Goal: Task Accomplishment & Management: Complete application form

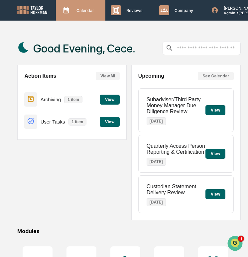
click at [80, 17] on div "Calendar Manage Tasks" at bounding box center [81, 10] width 50 height 21
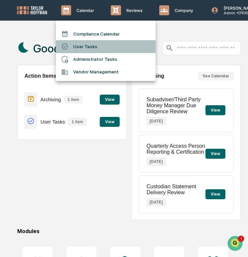
click at [90, 48] on li "User Tasks" at bounding box center [106, 46] width 100 height 13
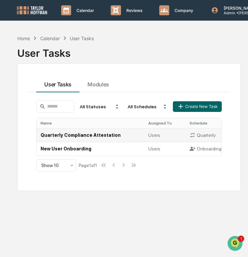
click at [109, 135] on td "Quarterly Compliance Attestation" at bounding box center [91, 135] width 108 height 14
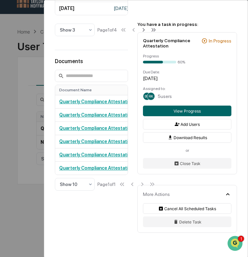
scroll to position [7, 0]
click at [17, 165] on div "User Tasks Quarterly Compliance Attestation Quarterly Compliance Attestation Ac…" at bounding box center [124, 128] width 248 height 257
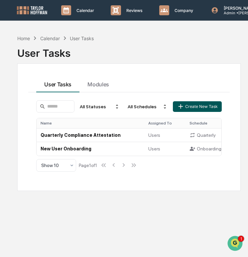
click at [212, 108] on button "Create New Task" at bounding box center [197, 106] width 49 height 11
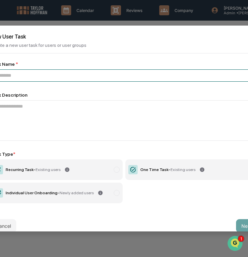
click at [124, 76] on input at bounding box center [124, 75] width 267 height 12
paste input "**********"
type input "**********"
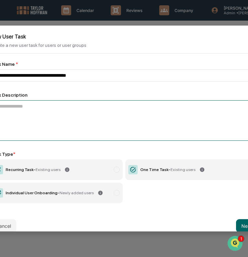
click at [123, 111] on textarea at bounding box center [124, 120] width 267 height 41
paste textarea "**********"
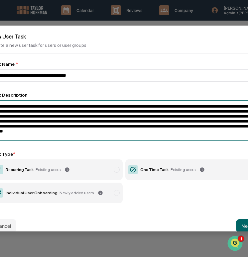
drag, startPoint x: 82, startPoint y: 109, endPoint x: 19, endPoint y: 110, distance: 63.2
click at [19, 110] on textarea "**********" at bounding box center [124, 120] width 267 height 41
paste textarea
type textarea "**********"
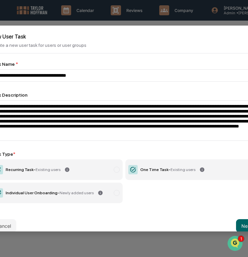
click at [239, 175] on label "One Time Task - Existing users" at bounding box center [191, 170] width 132 height 21
click at [240, 221] on button "Next" at bounding box center [246, 225] width 21 height 13
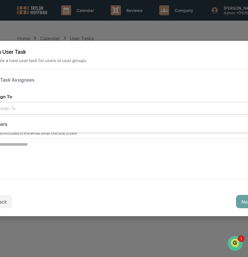
click at [164, 109] on div at bounding box center [121, 108] width 251 height 7
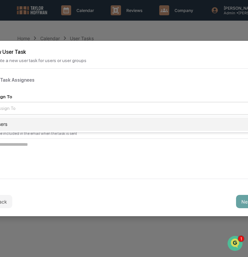
click at [154, 123] on div "Users" at bounding box center [124, 124] width 266 height 13
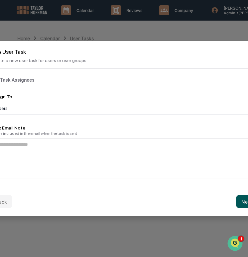
click at [238, 197] on button "Next" at bounding box center [246, 201] width 21 height 13
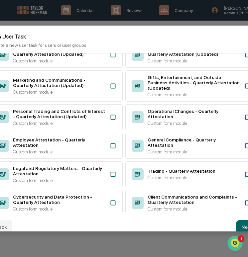
scroll to position [176, 0]
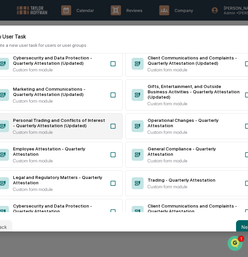
click at [95, 135] on div "Custom form module" at bounding box center [59, 132] width 93 height 5
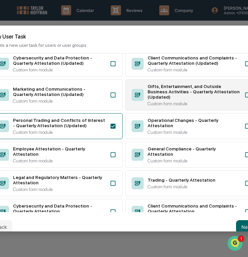
click at [156, 100] on div "Gifts, Entertainment, and Outside Business Activities - Quarterly Attestation (…" at bounding box center [194, 92] width 93 height 16
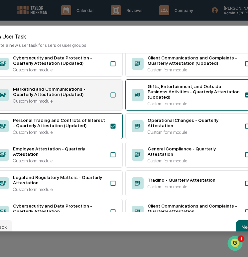
click at [110, 98] on icon at bounding box center [113, 95] width 7 height 7
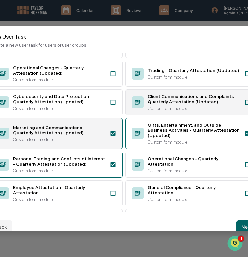
click at [157, 111] on div "Custom form module" at bounding box center [194, 108] width 93 height 5
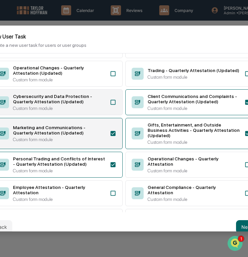
click at [103, 111] on div "Cybersecurity and Data Protection - Quarterly Attestation (Updated) Custom form…" at bounding box center [59, 102] width 93 height 17
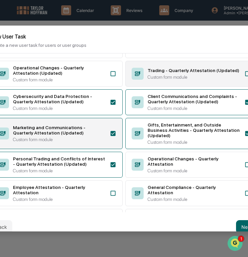
click at [169, 80] on div "Custom form module" at bounding box center [194, 76] width 93 height 5
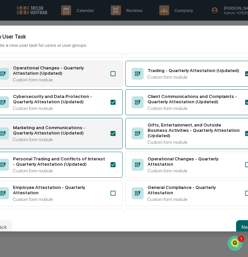
click at [103, 82] on div "Operational Changes - Quarterly Attestation (Updated) Custom form module" at bounding box center [59, 73] width 93 height 17
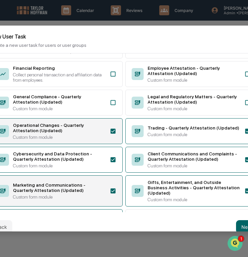
scroll to position [69, 0]
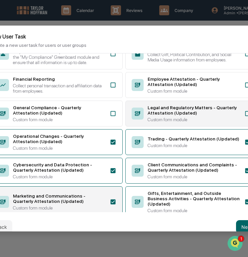
click at [174, 116] on div "Legal and Regulatory Matters - Quarterly Attestation (Updated)" at bounding box center [194, 110] width 93 height 11
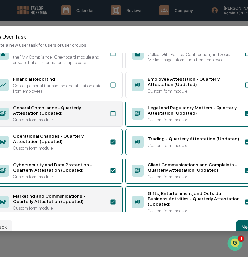
click at [98, 116] on div "General Compliance - Quarterly Attestation (Updated)" at bounding box center [59, 110] width 93 height 11
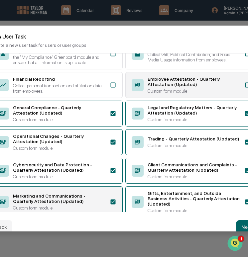
click at [160, 83] on div "Employee Attestation - Quarterly Attestation (Updated) Custom form module" at bounding box center [191, 85] width 132 height 26
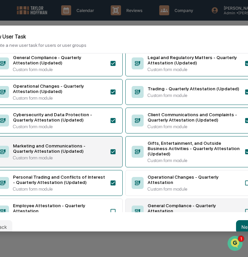
scroll to position [113, 0]
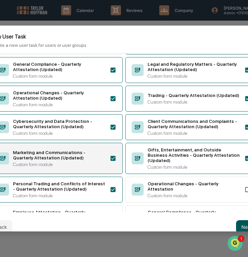
click at [244, 228] on button "Next" at bounding box center [246, 226] width 21 height 13
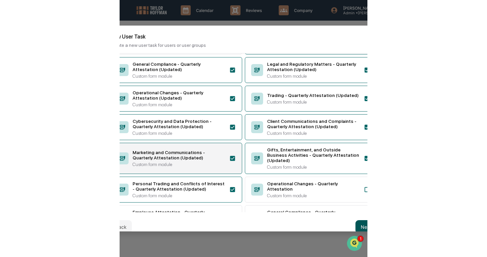
scroll to position [0, 0]
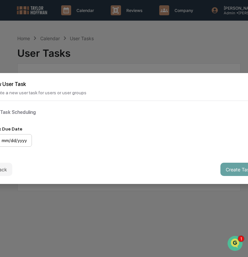
click at [28, 143] on div "mm/dd/yyyy" at bounding box center [11, 140] width 41 height 13
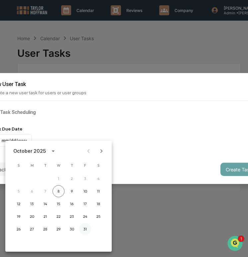
click at [81, 231] on button "31" at bounding box center [85, 229] width 12 height 12
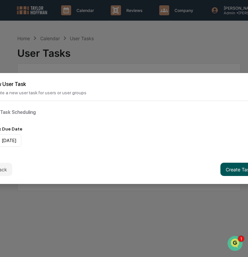
click at [233, 168] on button "Create Task" at bounding box center [238, 169] width 37 height 13
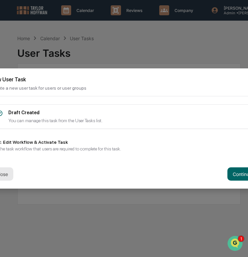
click at [8, 177] on button "Close" at bounding box center [2, 174] width 23 height 13
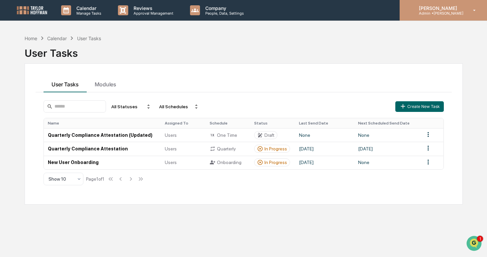
click at [248, 16] on div "[PERSON_NAME] Admin • [PERSON_NAME]" at bounding box center [443, 10] width 87 height 21
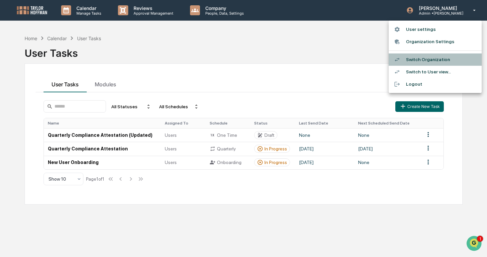
click at [248, 58] on li "Switch Organization" at bounding box center [435, 60] width 93 height 12
